Goal: Information Seeking & Learning: Learn about a topic

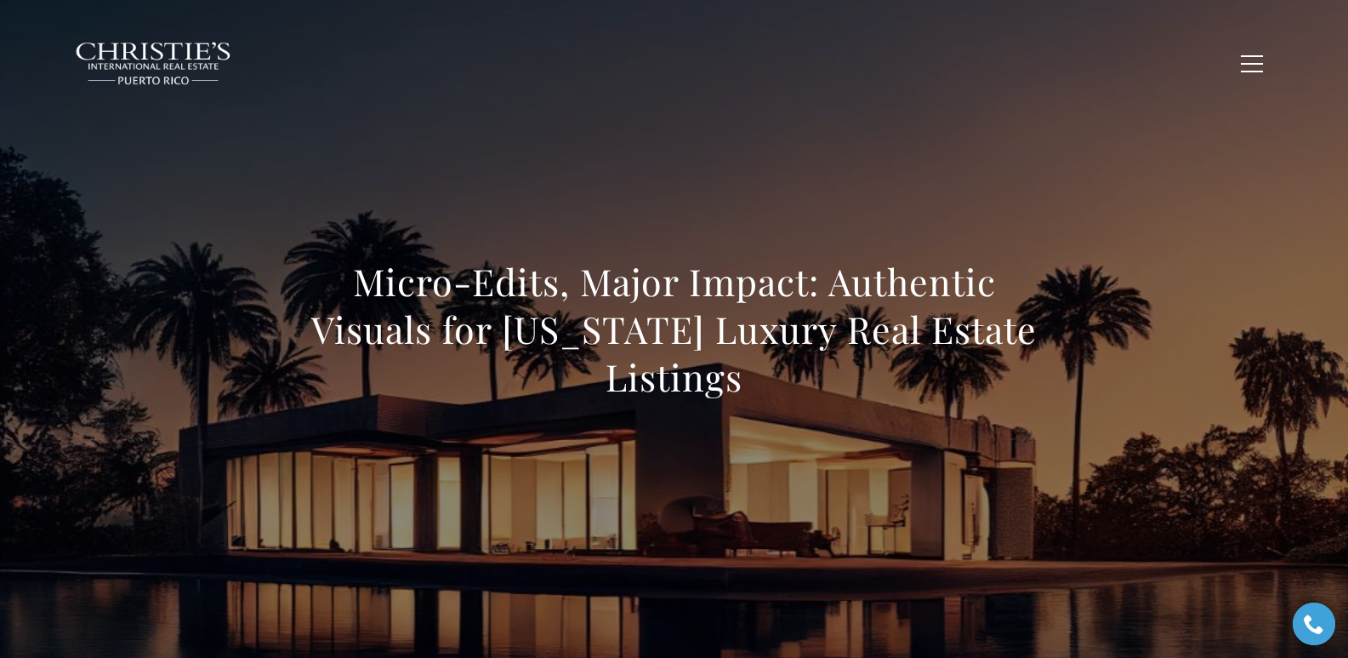
drag, startPoint x: 356, startPoint y: 271, endPoint x: 742, endPoint y: 384, distance: 401.6
click at [742, 384] on h1 "Micro-Edits, Major Impact: Authentic Visuals for [US_STATE] Luxury Real Estate …" at bounding box center [674, 329] width 750 height 143
copy h1 "Micro-Edits, Major Impact: Authentic Visuals for [US_STATE] Luxury Real Estate …"
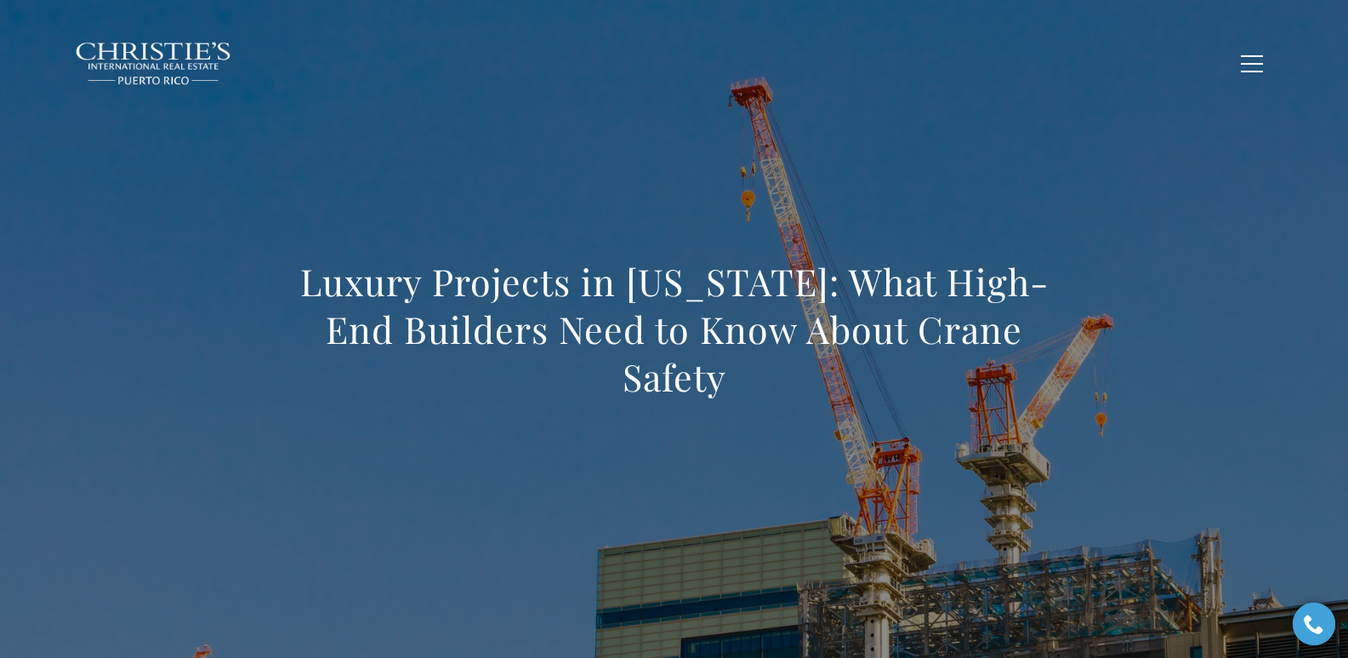
drag, startPoint x: 305, startPoint y: 282, endPoint x: 744, endPoint y: 396, distance: 453.5
click at [744, 396] on h1 "Luxury Projects in [US_STATE]: What High-End Builders Need to Know About Crane …" at bounding box center [674, 329] width 750 height 143
copy h1 "Luxury Projects in [US_STATE]: What High-End Builders Need to Know About Crane …"
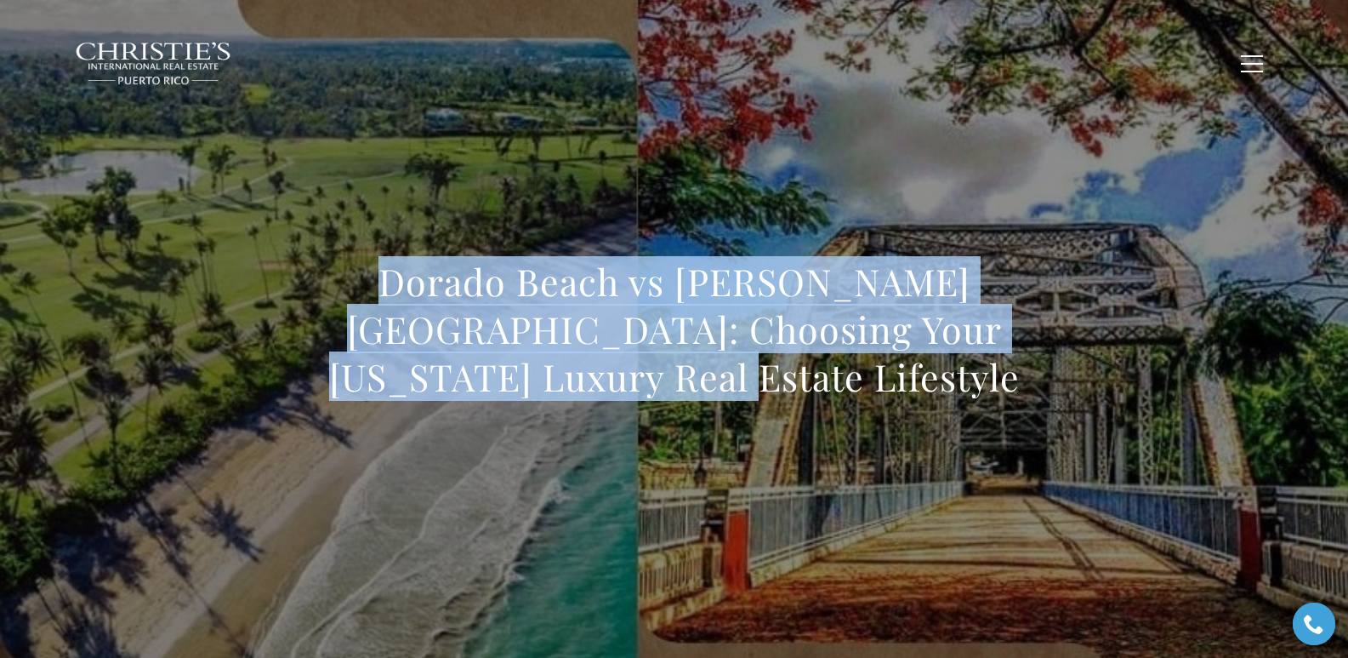
drag, startPoint x: 340, startPoint y: 279, endPoint x: 829, endPoint y: 376, distance: 497.8
click at [829, 376] on h1 "Dorado Beach vs [PERSON_NAME][GEOGRAPHIC_DATA]: Choosing Your [US_STATE] Luxury…" at bounding box center [674, 329] width 750 height 143
copy h1 "Dorado Beach vs [PERSON_NAME][GEOGRAPHIC_DATA]: Choosing Your [US_STATE] Luxury…"
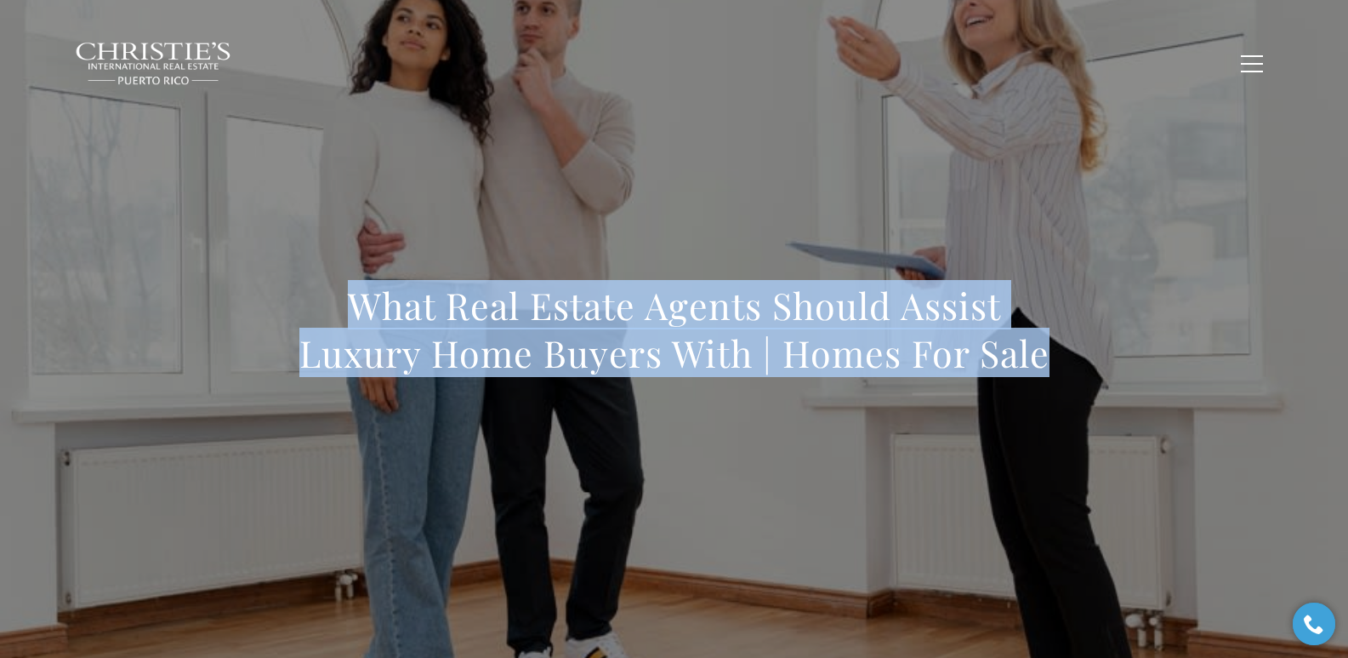
drag, startPoint x: 347, startPoint y: 304, endPoint x: 1057, endPoint y: 360, distance: 712.5
click at [1057, 360] on div "What Real Estate Agents Should Assist Luxury Home Buyers With | Homes For Sale" at bounding box center [674, 340] width 1191 height 510
copy h1 "What Real Estate Agents Should Assist Luxury Home Buyers With | Homes For Sale"
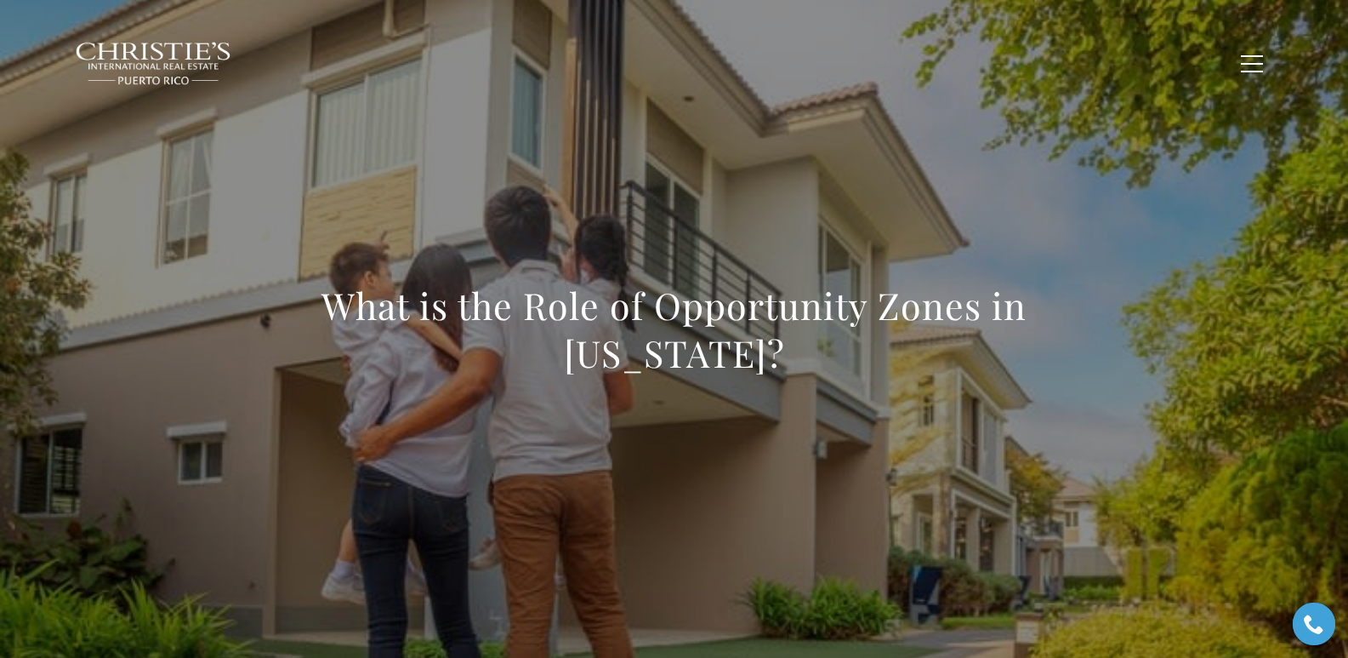
drag, startPoint x: 328, startPoint y: 310, endPoint x: 796, endPoint y: 356, distance: 470.0
click at [796, 356] on h1 "What is the Role of Opportunity Zones in Puerto Rico?" at bounding box center [674, 329] width 750 height 95
copy h1 "What is the Role of Opportunity Zones in Puerto Rico?"
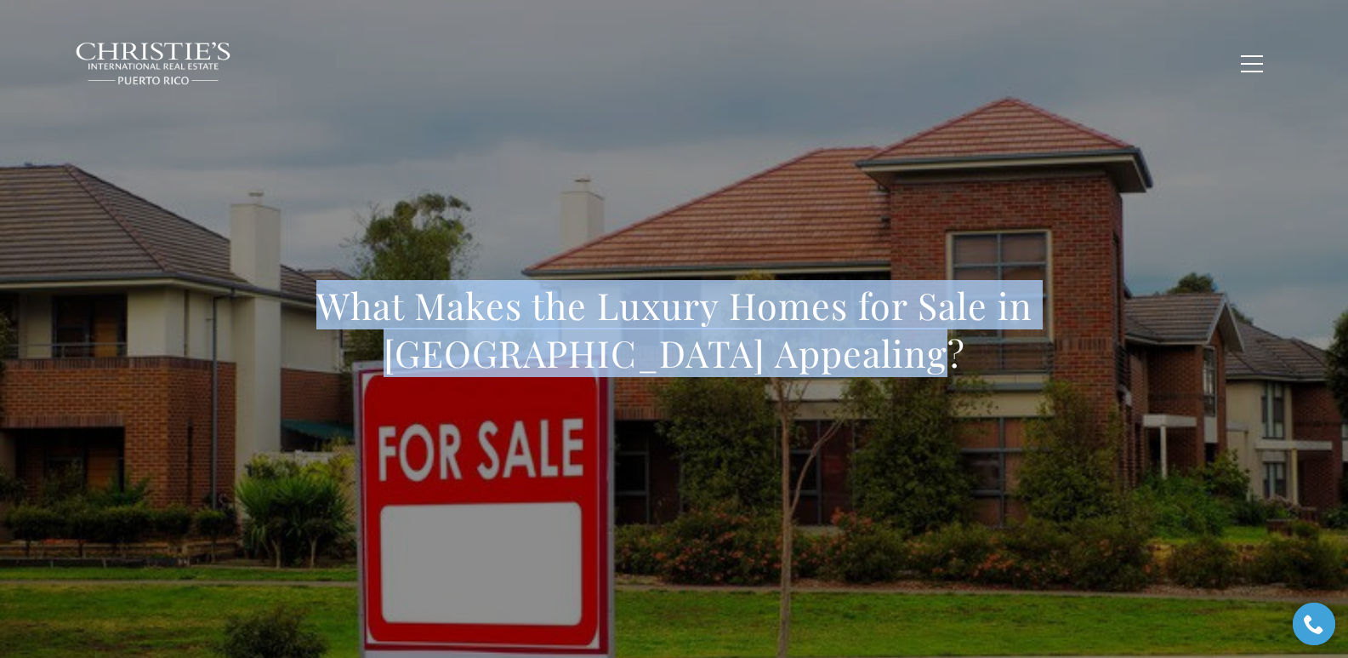
drag, startPoint x: 329, startPoint y: 308, endPoint x: 917, endPoint y: 359, distance: 590.0
click at [917, 359] on h1 "What Makes the Luxury Homes for Sale in Punta Las Marias Appealing?" at bounding box center [674, 329] width 750 height 95
copy h1 "What Makes the Luxury Homes for Sale in Punta Las Marias Appealing?"
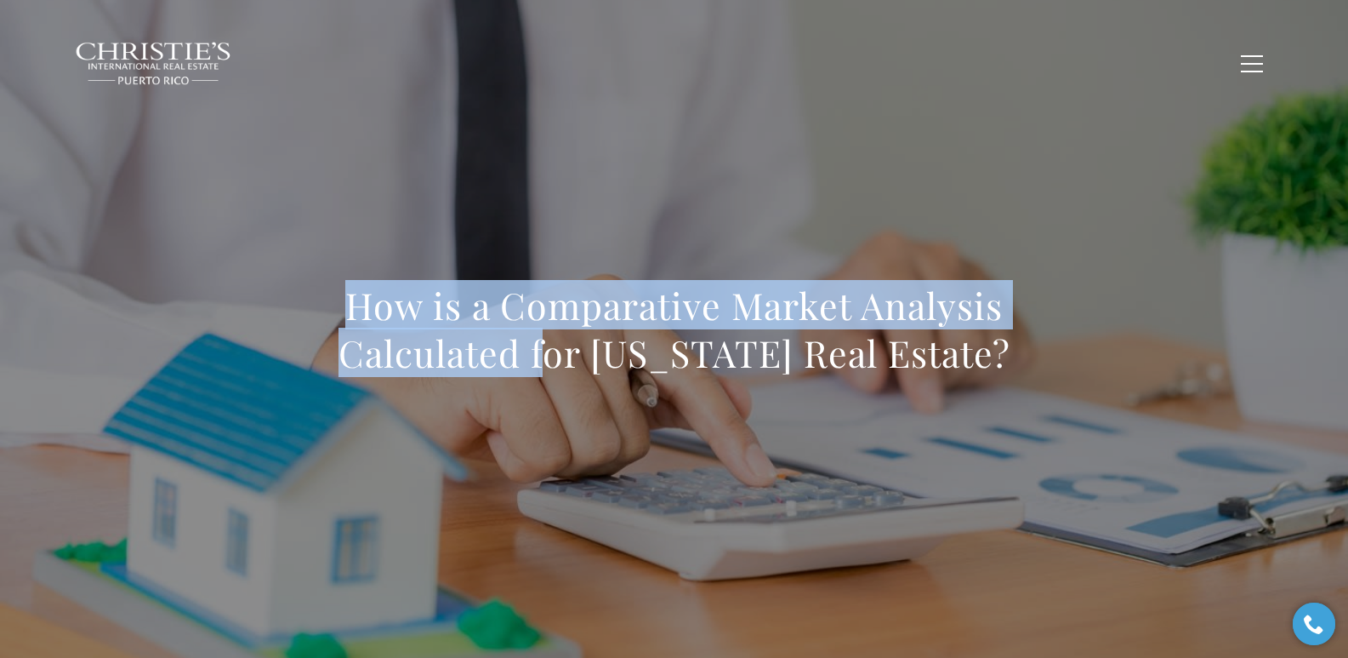
drag, startPoint x: 341, startPoint y: 306, endPoint x: 1045, endPoint y: 366, distance: 706.8
click at [1045, 366] on h1 "How is a Comparative Market Analysis Calculated for [US_STATE] Real Estate?" at bounding box center [674, 329] width 750 height 95
copy h1 "How is a Comparative Market Analysis Calculated for [US_STATE] Real Estate?"
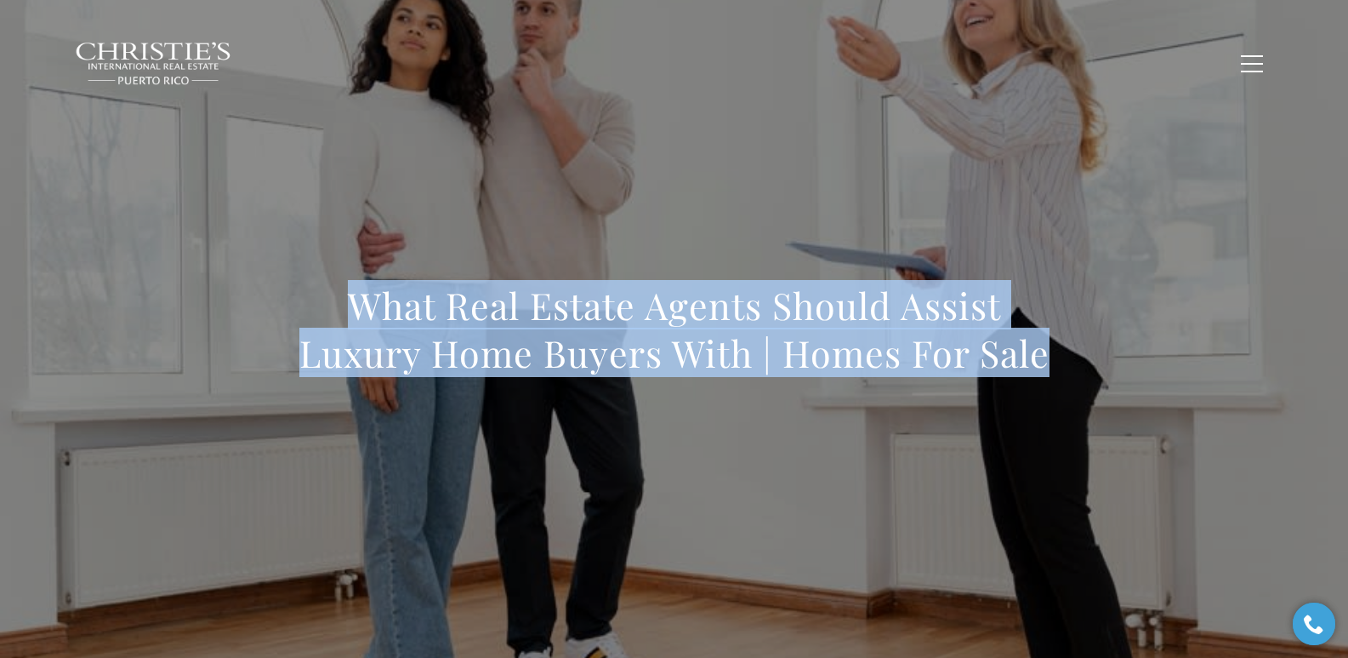
drag, startPoint x: 322, startPoint y: 299, endPoint x: 1090, endPoint y: 353, distance: 770.0
click at [1090, 353] on div "What Real Estate Agents Should Assist Luxury Home Buyers With | Homes For Sale" at bounding box center [674, 340] width 1191 height 510
copy h1 "What Real Estate Agents Should Assist Luxury Home Buyers With | Homes For Sale"
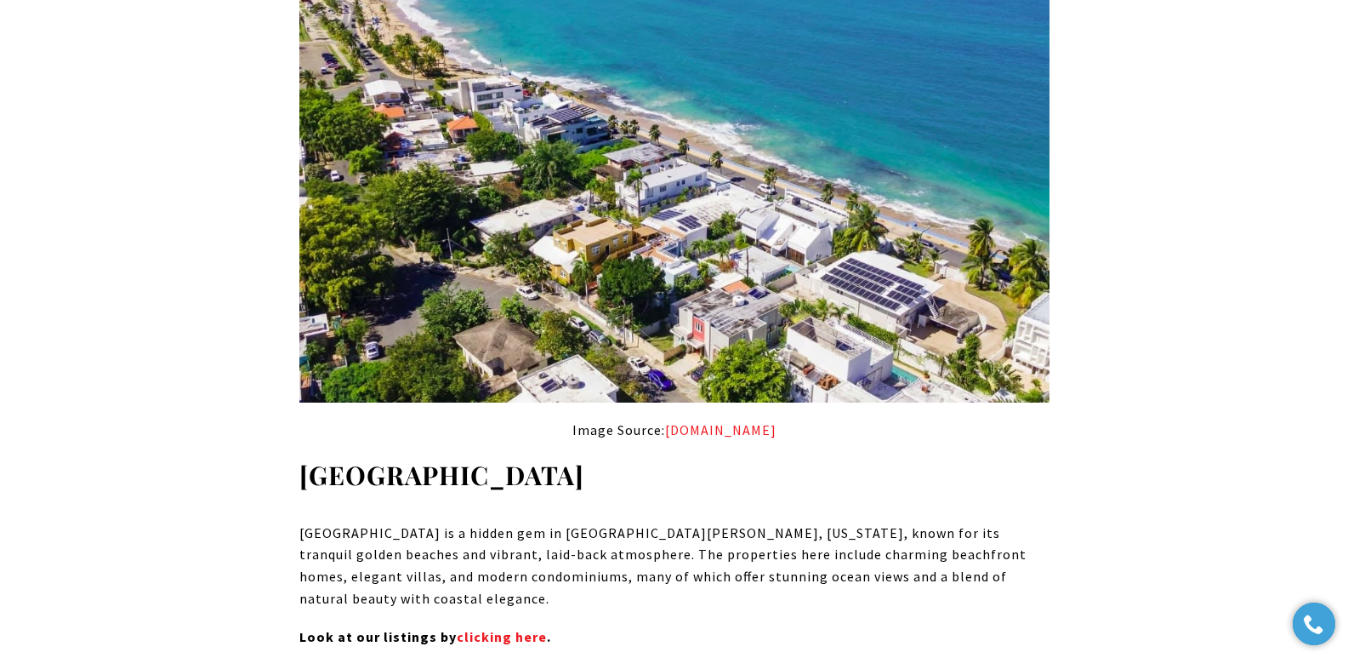
scroll to position [11671, 0]
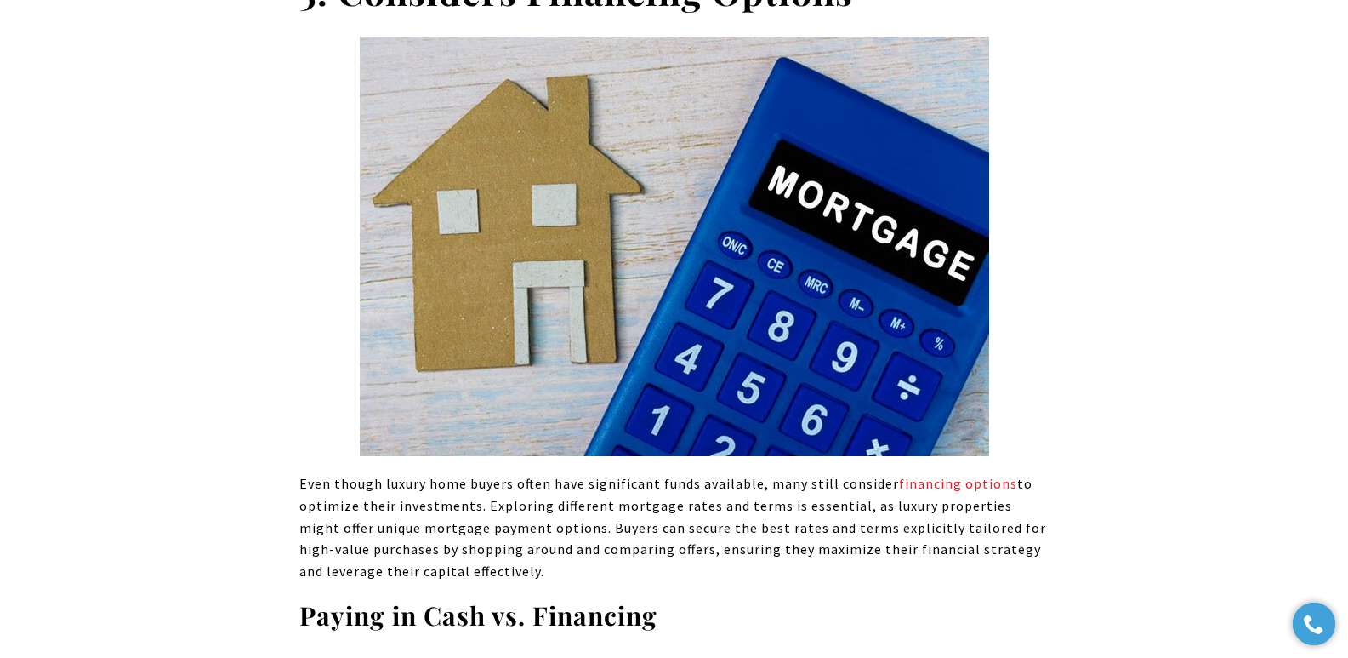
scroll to position [4192, 0]
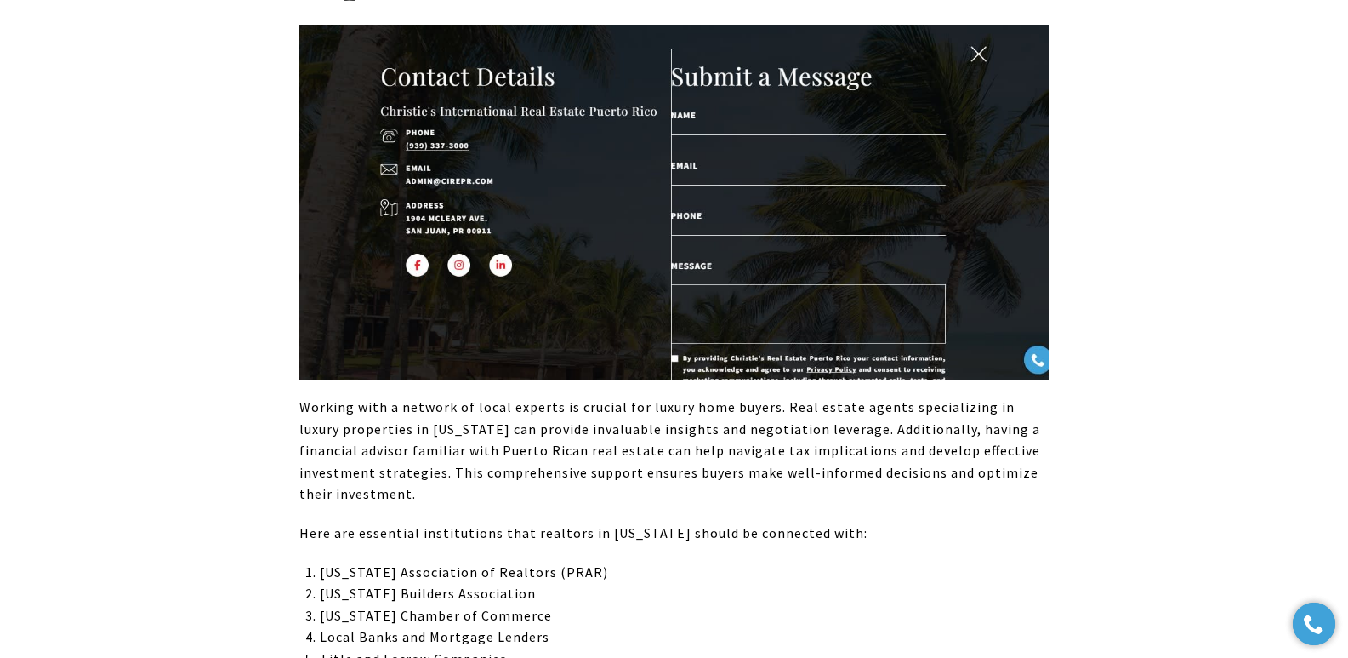
drag, startPoint x: 1180, startPoint y: 226, endPoint x: 1052, endPoint y: 185, distance: 134.2
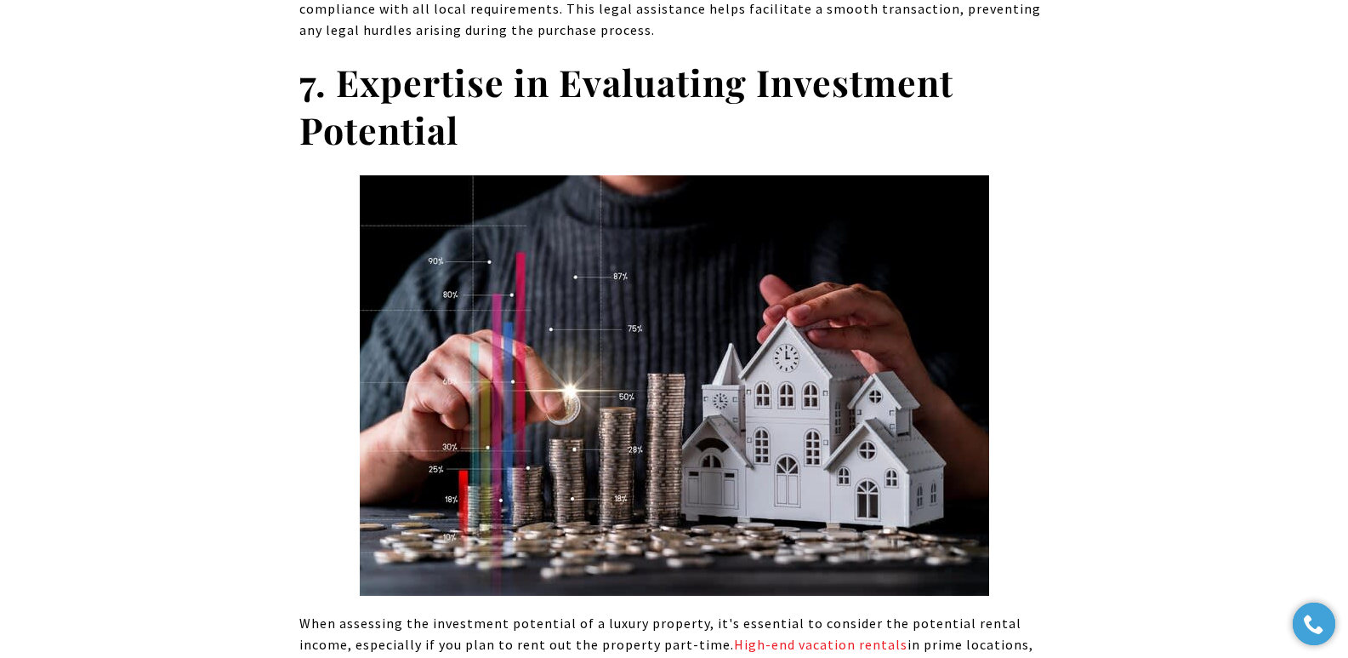
scroll to position [6982, 0]
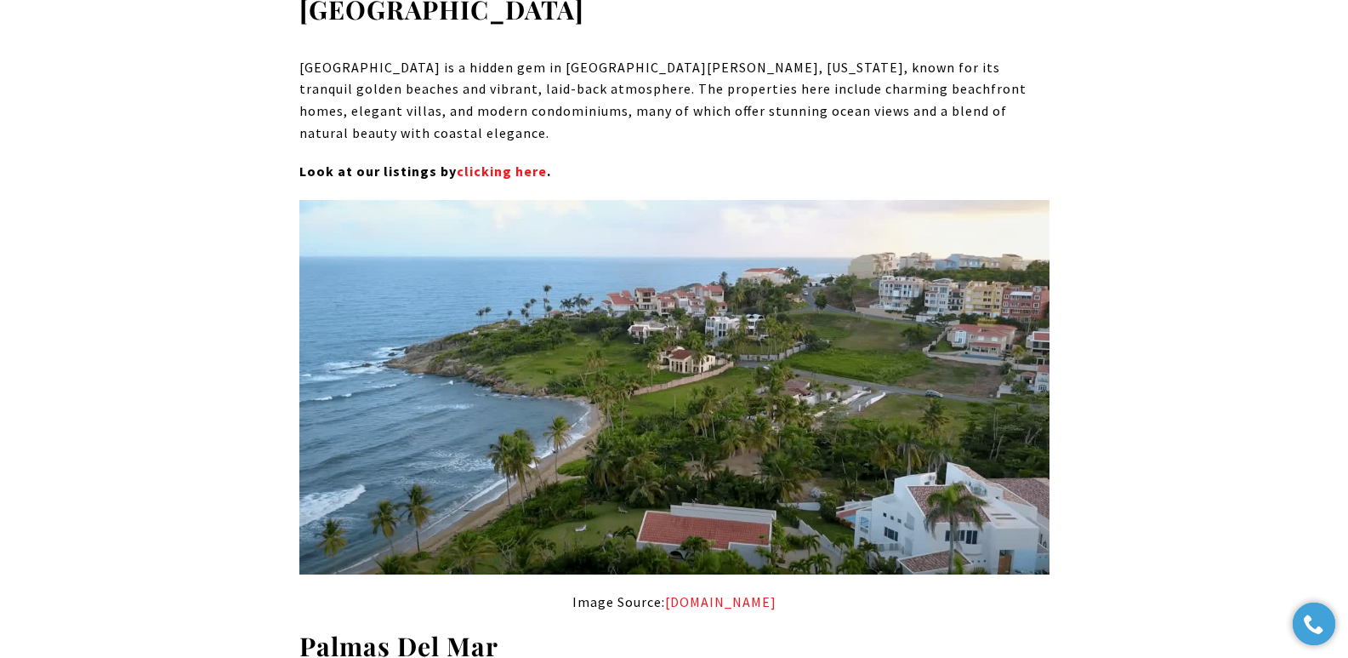
scroll to position [11796, 0]
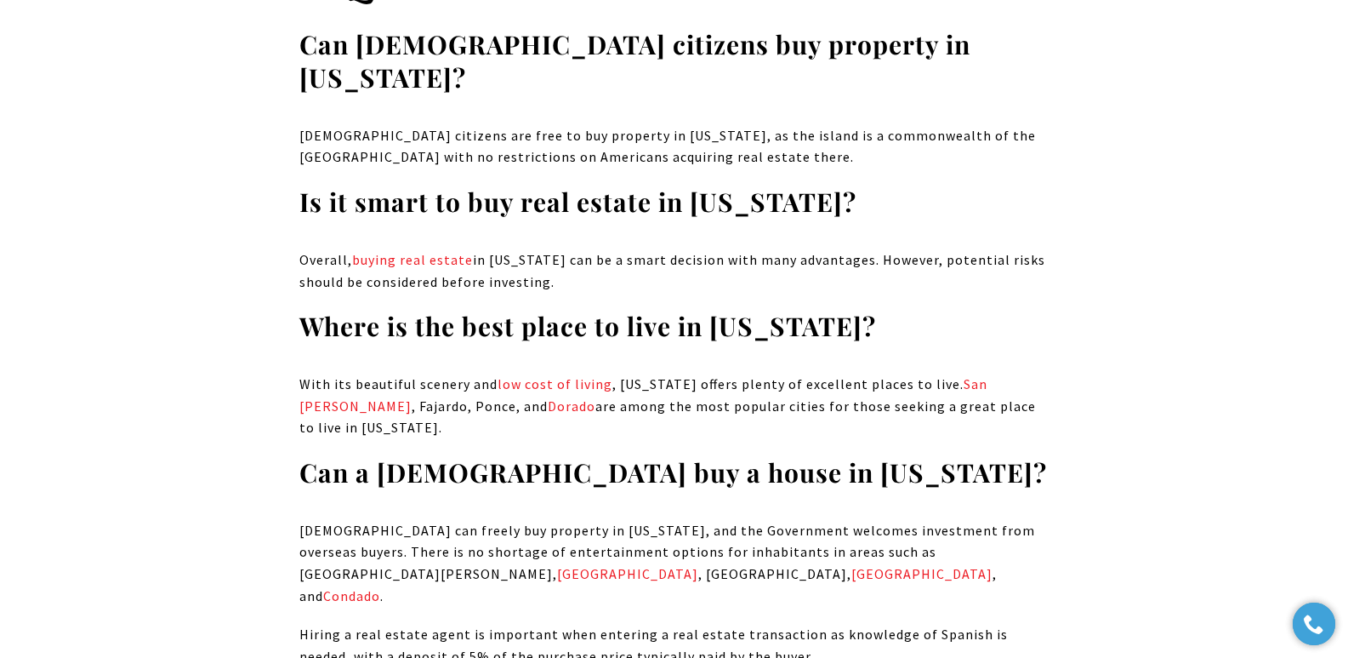
scroll to position [12026, 0]
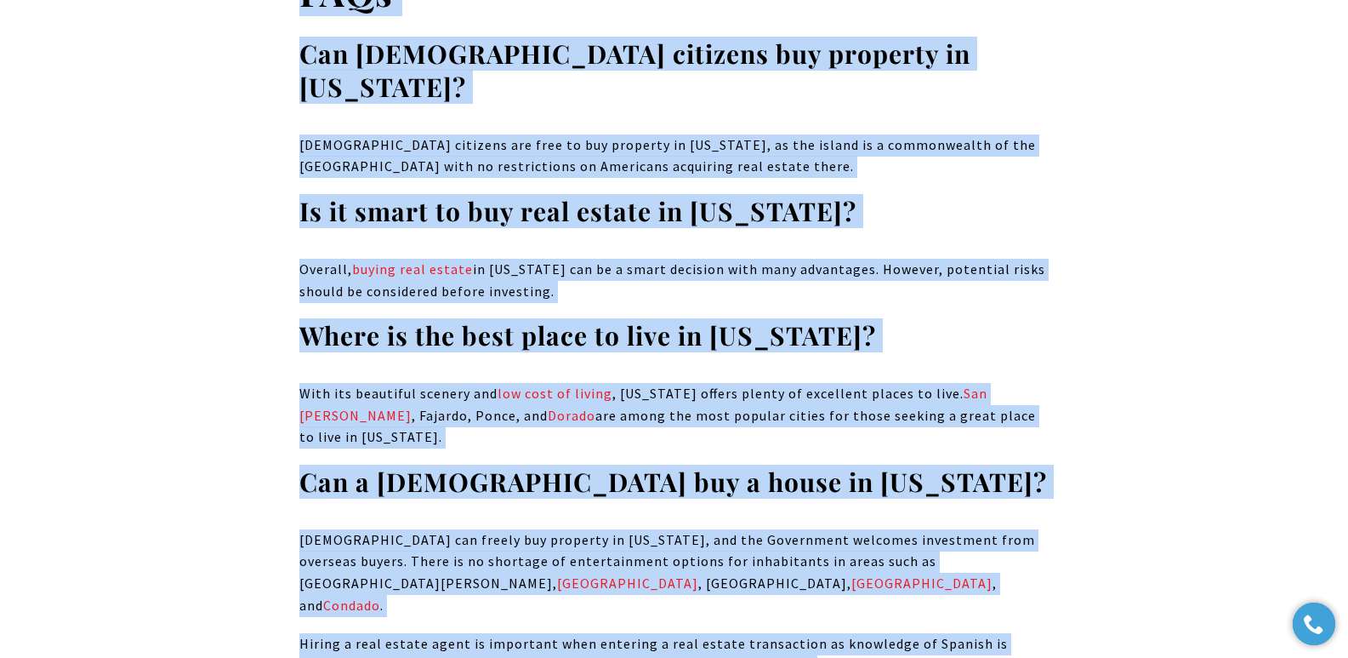
drag, startPoint x: 348, startPoint y: 304, endPoint x: 1012, endPoint y: 584, distance: 721.2
copy body "Find the Best Realtors and Real Estate Agents in Puerto Rico Looking for a reli…"
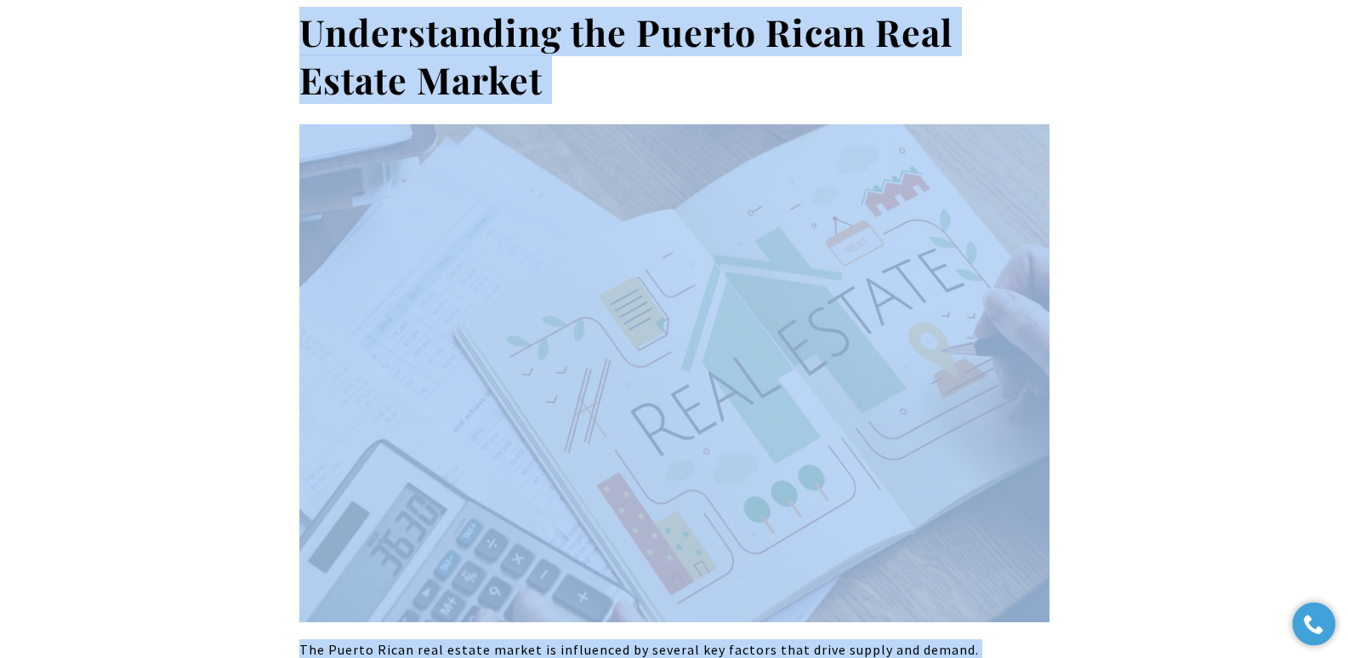
scroll to position [0, 0]
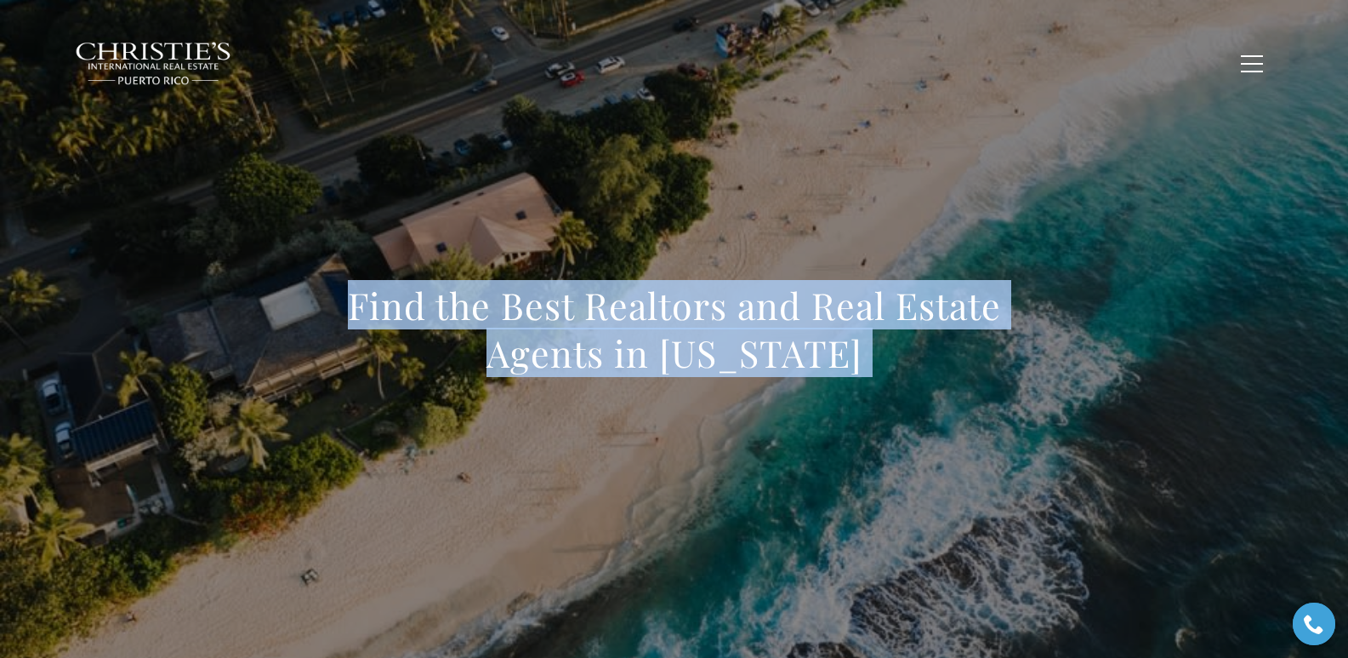
click at [577, 171] on div "Find the Best Realtors and Real Estate Agents in Puerto Rico" at bounding box center [674, 340] width 1191 height 510
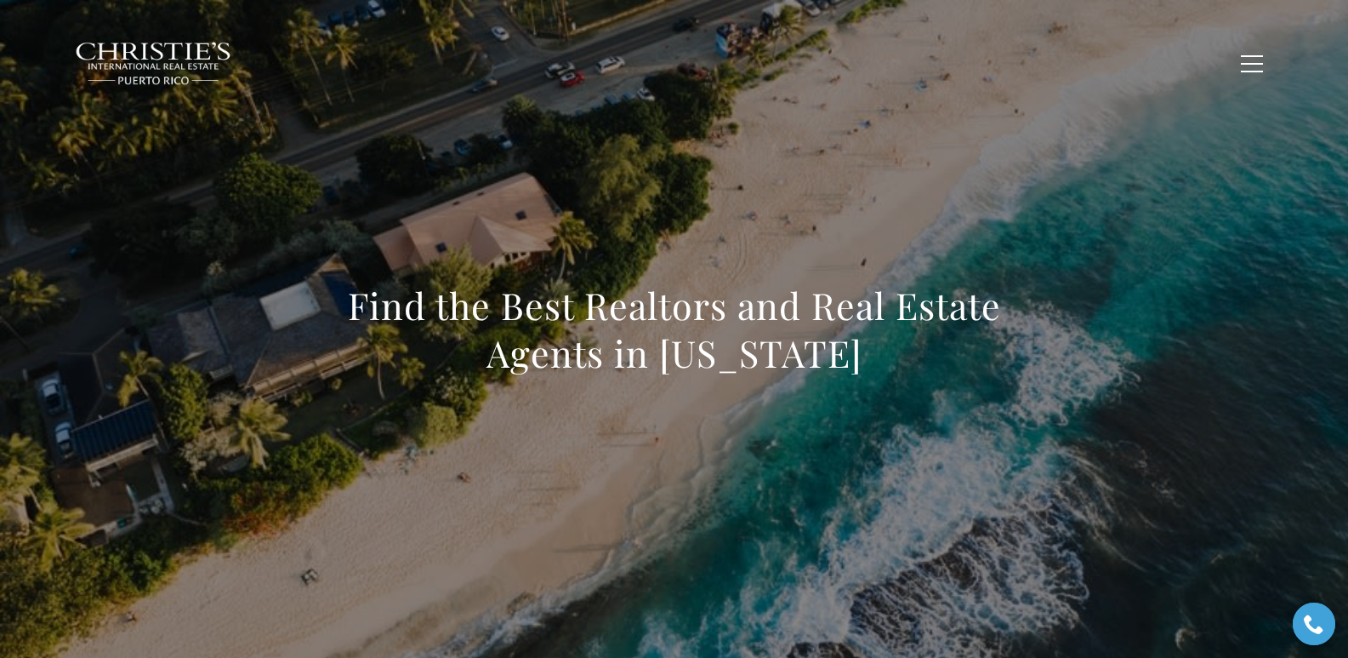
drag, startPoint x: 344, startPoint y: 311, endPoint x: 948, endPoint y: 373, distance: 607.0
click at [875, 373] on h1 "Find the Best Realtors and Real Estate Agents in Puerto Rico" at bounding box center [674, 329] width 750 height 95
copy h1 "Find the Best Realtors and Real Estate Agents in Puerto Rico"
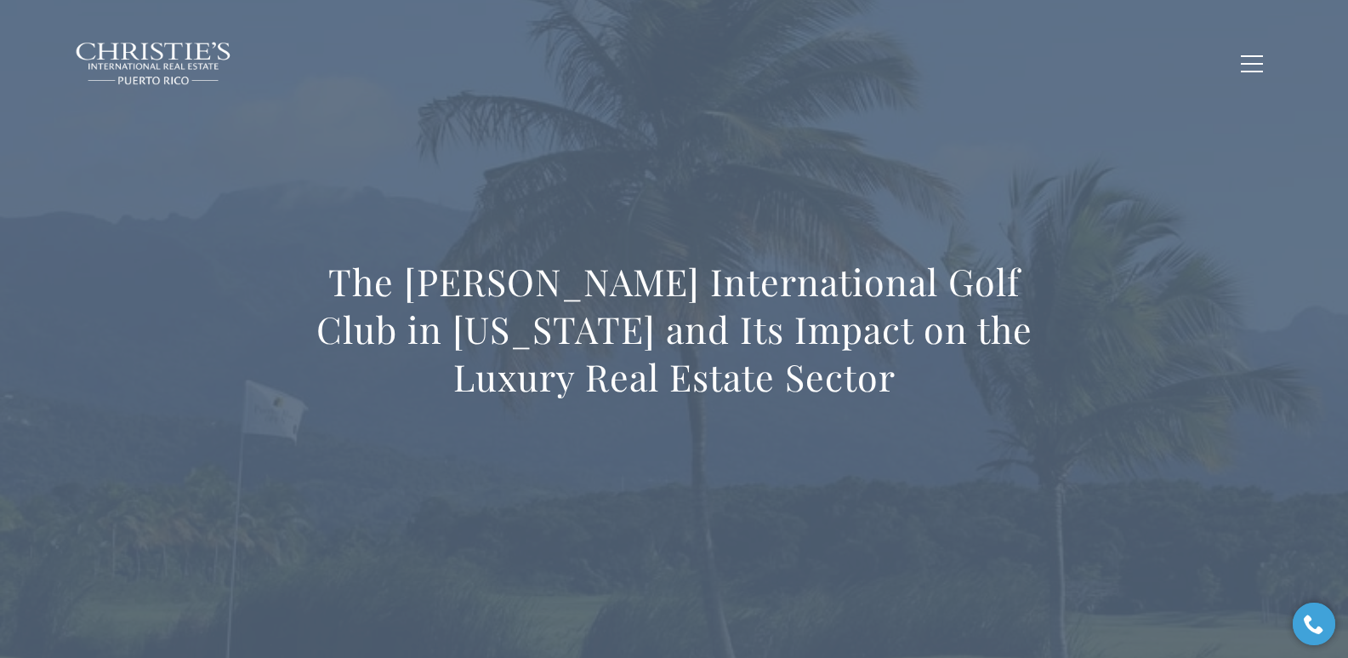
drag, startPoint x: 344, startPoint y: 280, endPoint x: 1072, endPoint y: 606, distance: 798.0
click at [875, 606] on div "The Trump International Golf Club in Puerto Rico and Its Impact on the Luxury R…" at bounding box center [674, 340] width 1348 height 681
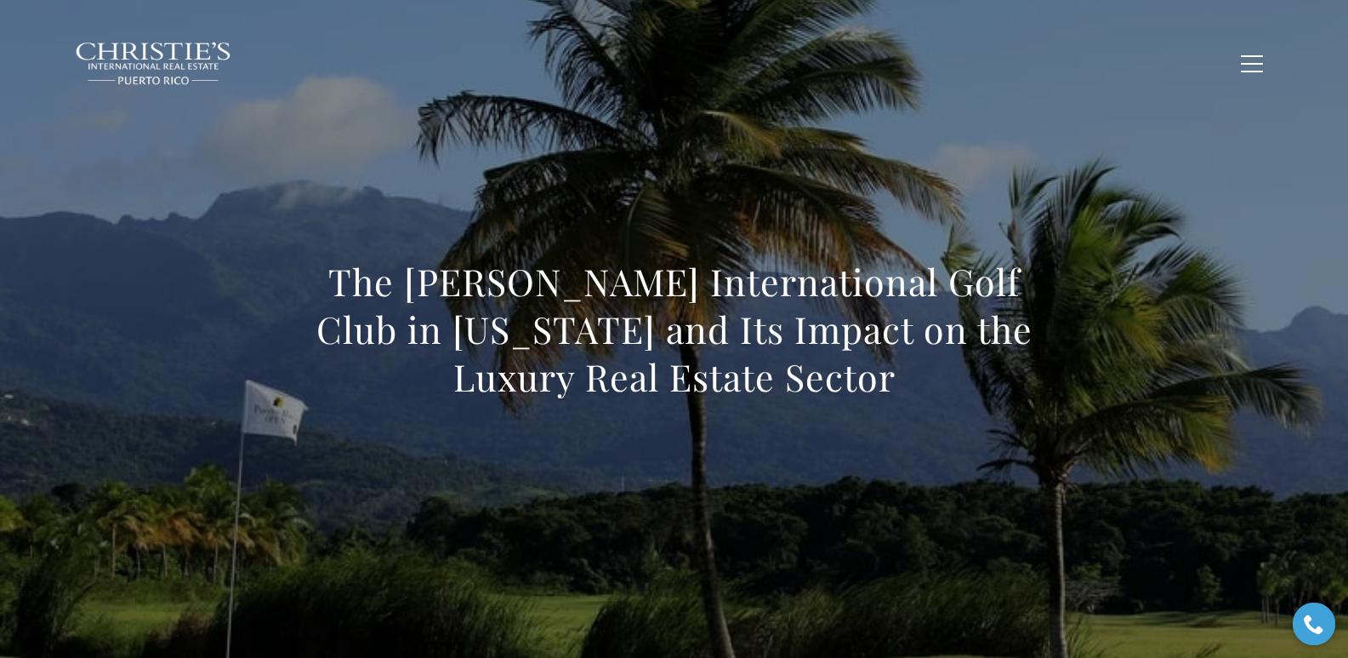
click at [781, 233] on div "The Trump International Golf Club in Puerto Rico and Its Impact on the Luxury R…" at bounding box center [674, 340] width 1191 height 510
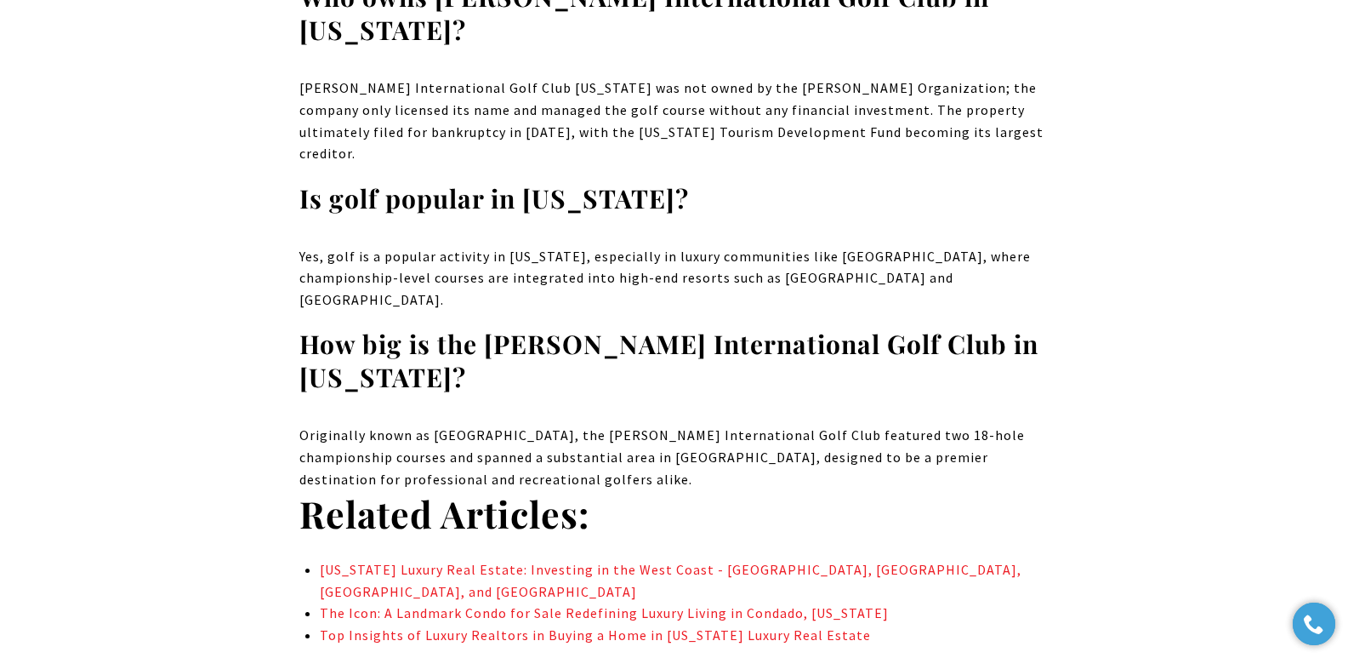
scroll to position [9712, 0]
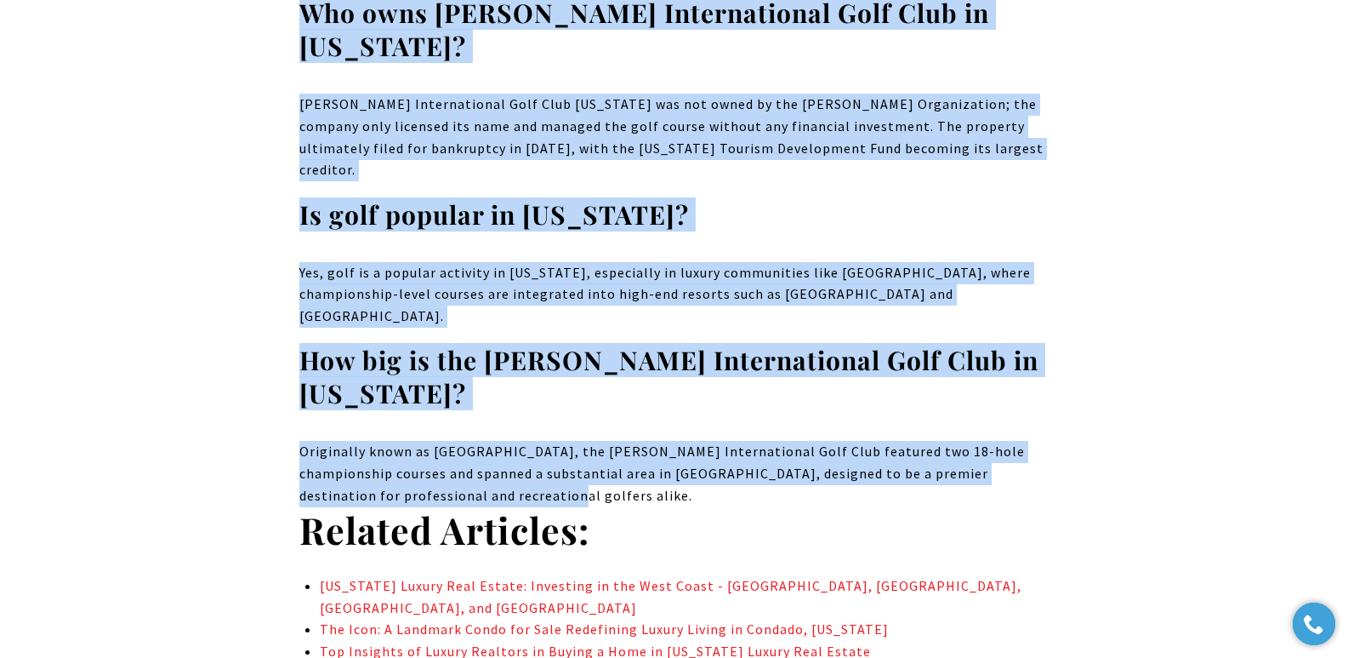
drag, startPoint x: 331, startPoint y: 259, endPoint x: 890, endPoint y: 329, distance: 563.3
copy body "The Trump International Golf Club in Puerto Rico and Its Impact on the Luxury R…"
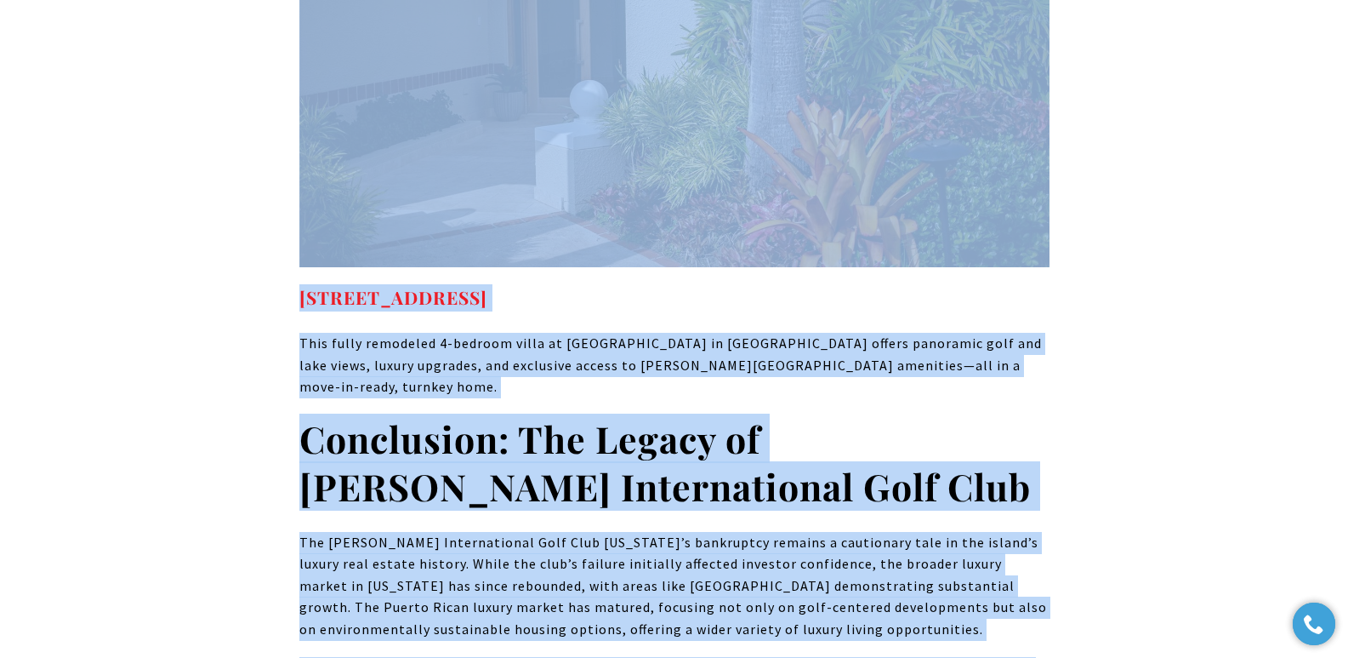
scroll to position [0, 0]
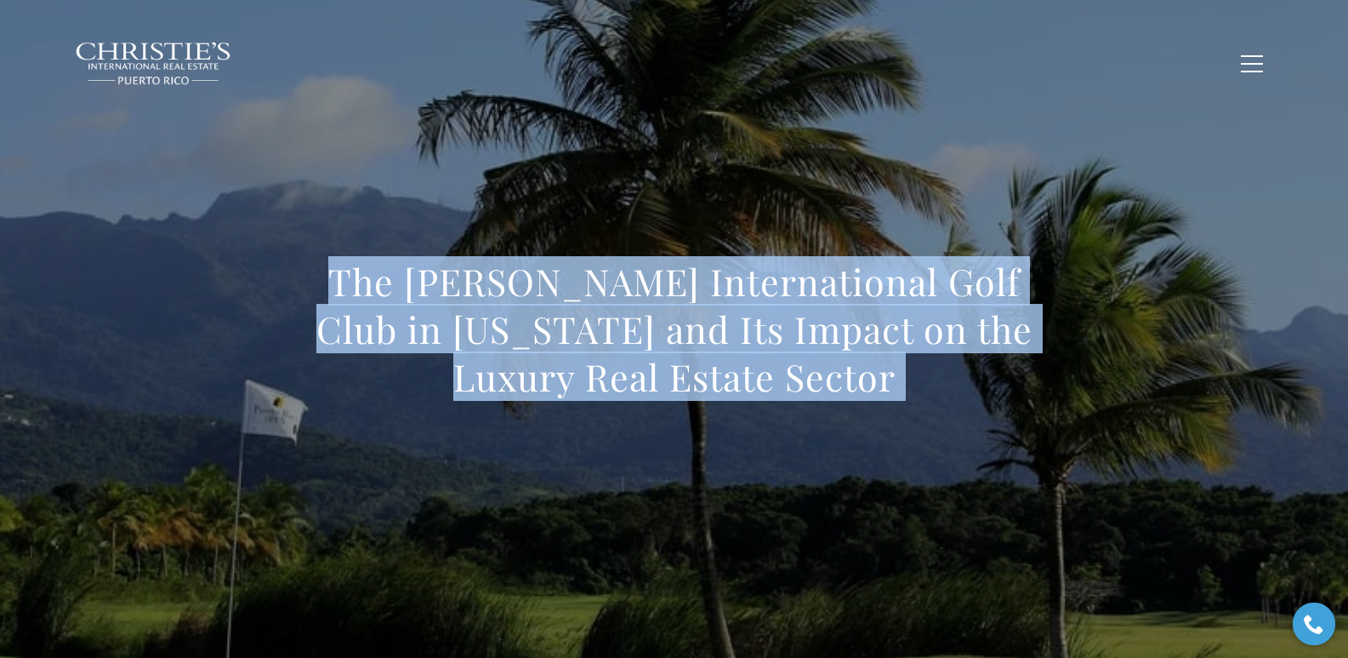
click at [387, 285] on h1 "The Trump International Golf Club in Puerto Rico and Its Impact on the Luxury R…" at bounding box center [674, 329] width 750 height 143
drag, startPoint x: 352, startPoint y: 286, endPoint x: 836, endPoint y: 388, distance: 494.7
click at [836, 388] on h1 "The Trump International Golf Club in Puerto Rico and Its Impact on the Luxury R…" at bounding box center [674, 329] width 750 height 143
copy h1 "The Trump International Golf Club in Puerto Rico and Its Impact on the Luxury R…"
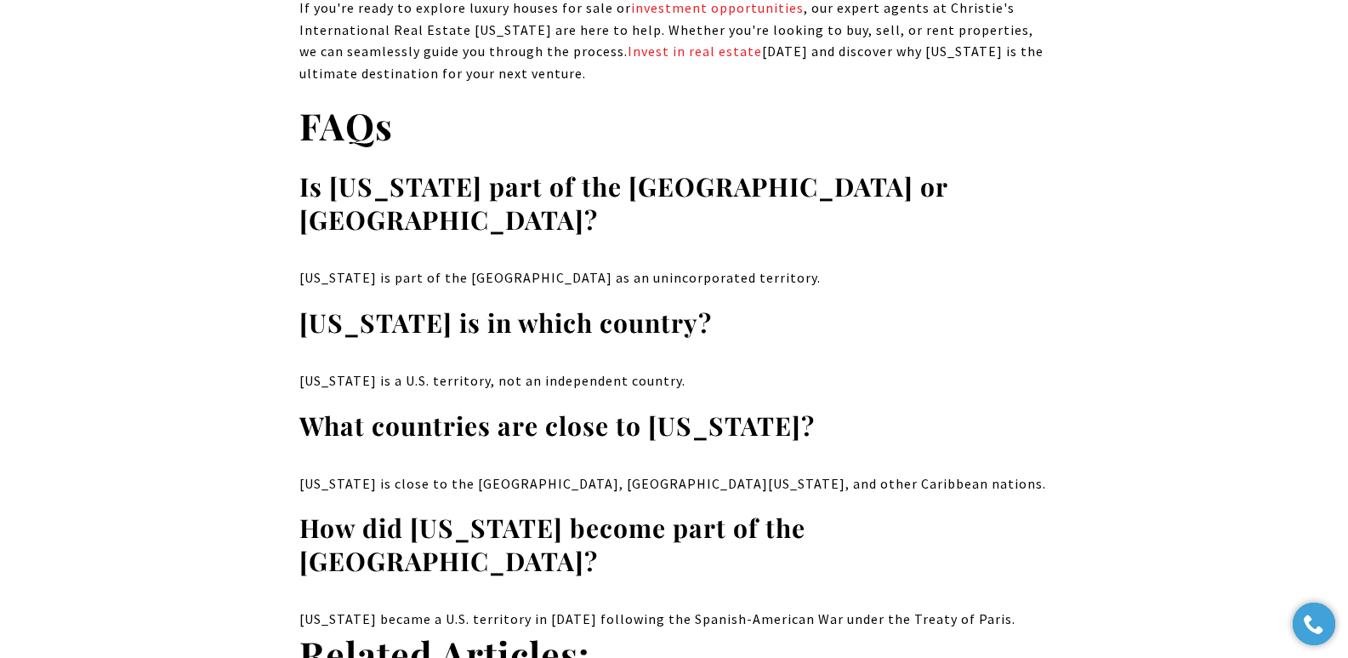
scroll to position [10518, 0]
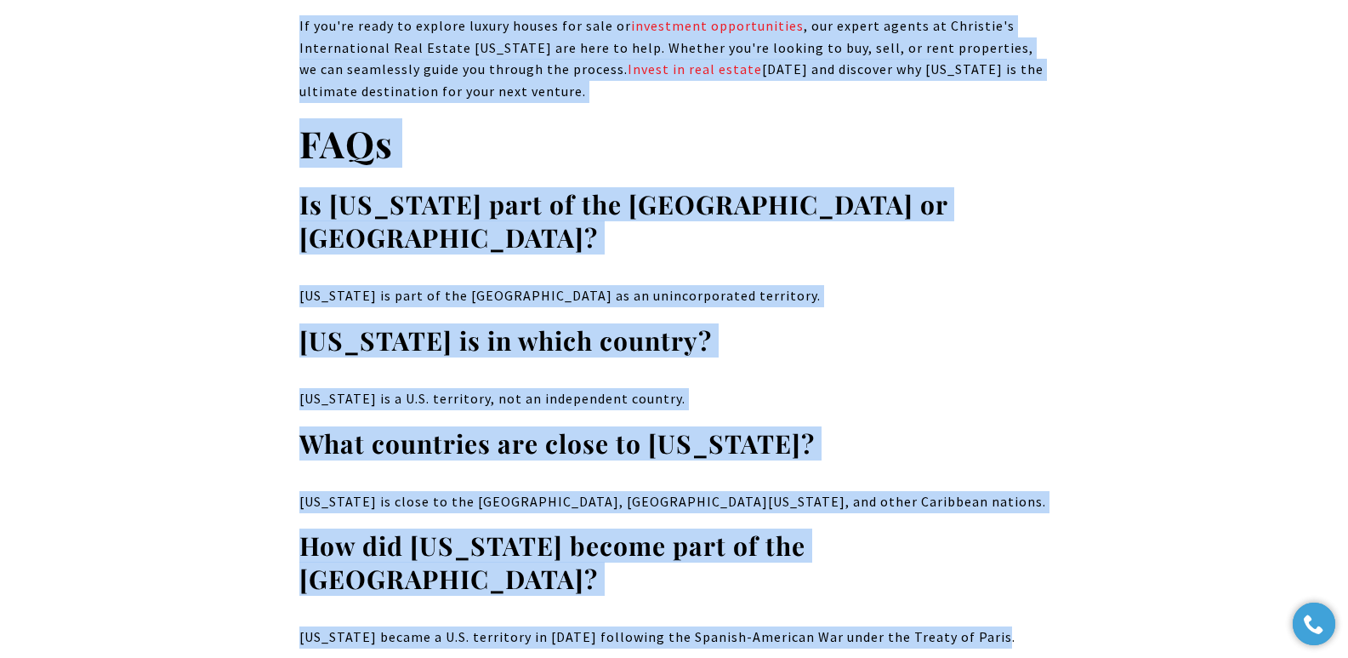
drag, startPoint x: 314, startPoint y: 300, endPoint x: 990, endPoint y: 295, distance: 676.3
copy body "Loremipsu dol Sitame Cons Adi: Elits do Eiusmodte Inci Utlabo Etdoloremagna Ali…"
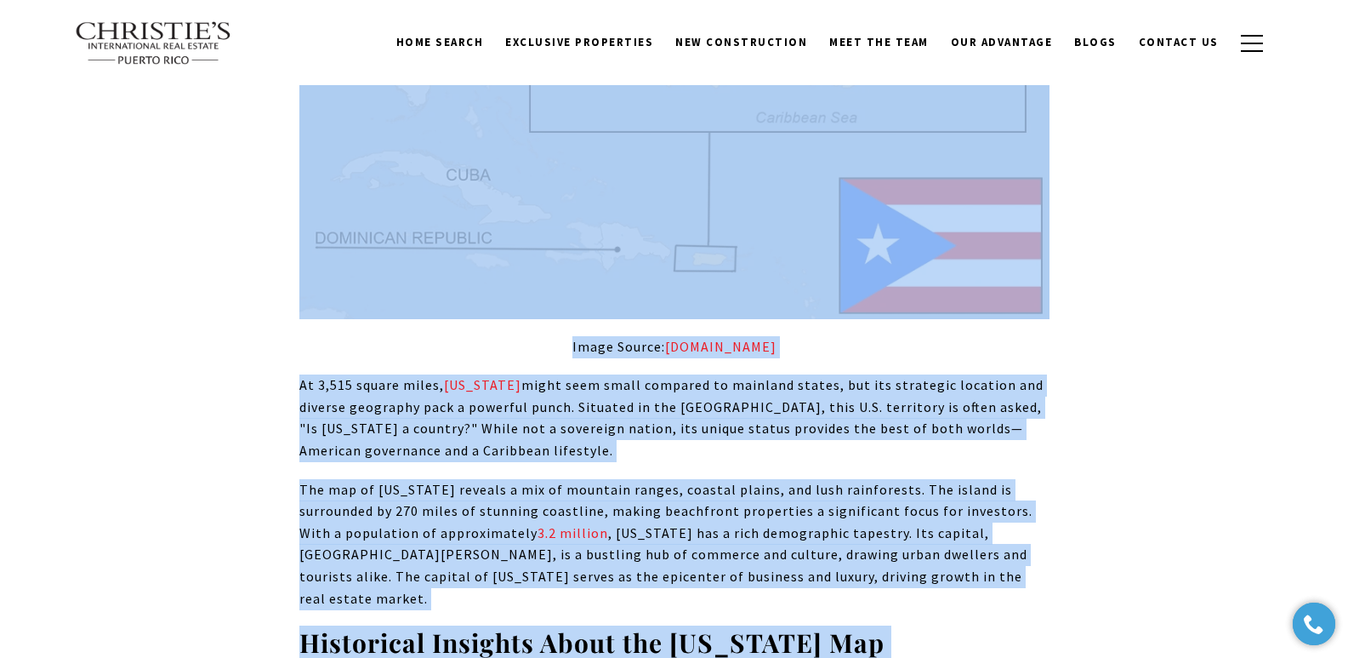
scroll to position [0, 0]
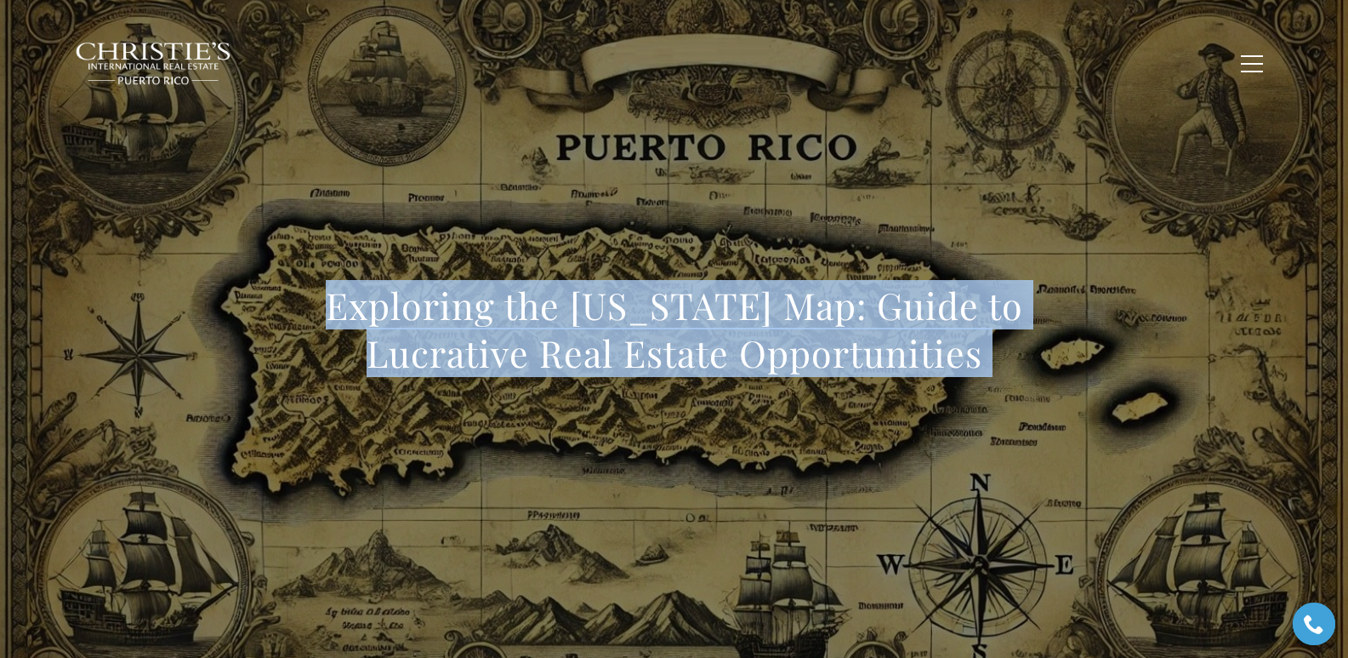
drag, startPoint x: 1204, startPoint y: 379, endPoint x: 542, endPoint y: 371, distance: 661.8
click at [875, 379] on div "Exploring the Puerto Rico Map: Guide to Lucrative Real Estate Opportunities" at bounding box center [674, 340] width 1191 height 510
click at [368, 310] on h1 "Exploring the Puerto Rico Map: Guide to Lucrative Real Estate Opportunities" at bounding box center [674, 329] width 750 height 95
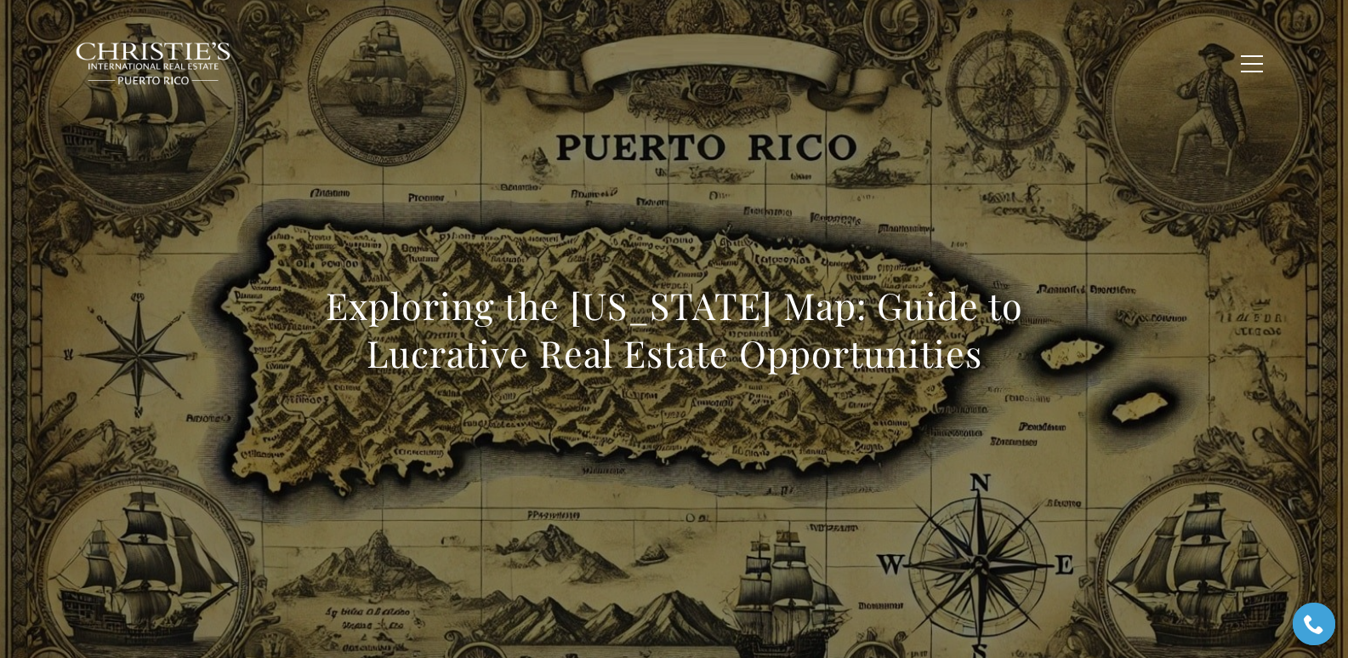
drag, startPoint x: 334, startPoint y: 308, endPoint x: 987, endPoint y: 358, distance: 654.4
click at [875, 358] on h1 "Exploring the Puerto Rico Map: Guide to Lucrative Real Estate Opportunities" at bounding box center [674, 329] width 750 height 95
copy h1 "Exploring the Puerto Rico Map: Guide to Lucrative Real Estate Opportunities"
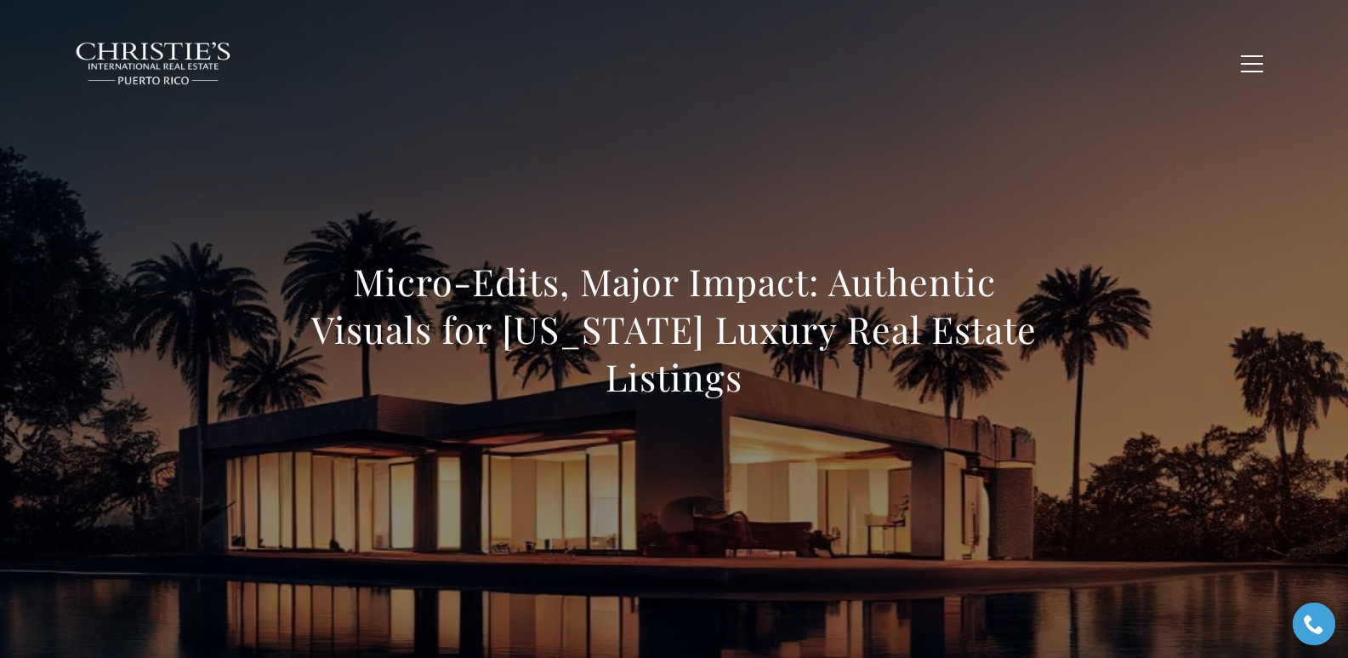
drag, startPoint x: 356, startPoint y: 279, endPoint x: 739, endPoint y: 376, distance: 395.7
click at [739, 376] on h1 "Micro-Edits, Major Impact: Authentic Visuals for [US_STATE] Luxury Real Estate …" at bounding box center [674, 329] width 750 height 143
copy h1 "Micro-Edits, Major Impact: Authentic Visuals for [US_STATE] Luxury Real Estate …"
